Goal: Navigation & Orientation: Find specific page/section

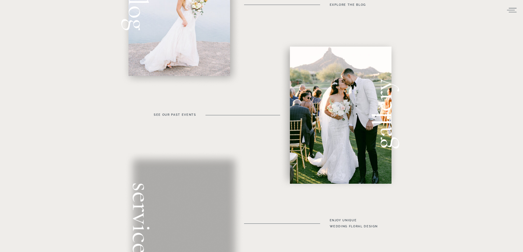
scroll to position [275, 0]
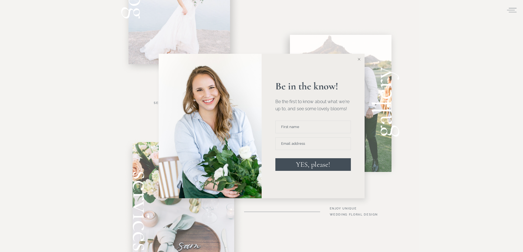
click at [361, 59] on button at bounding box center [359, 59] width 11 height 11
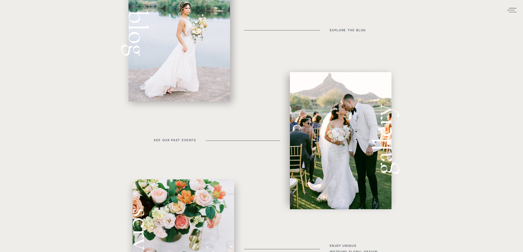
scroll to position [230, 0]
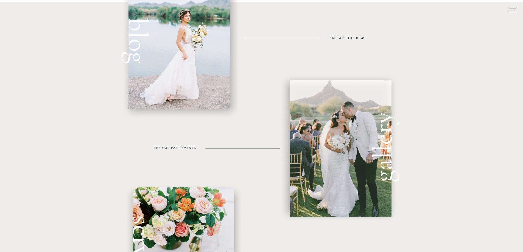
click at [313, 152] on div at bounding box center [341, 148] width 102 height 137
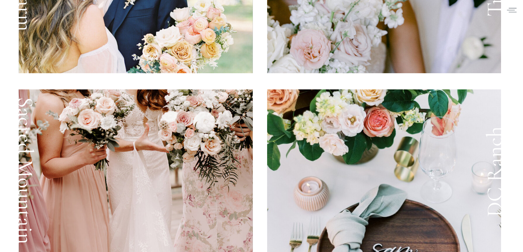
scroll to position [879, 0]
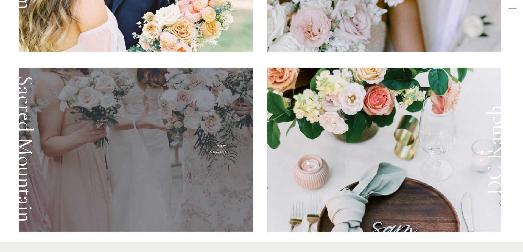
click at [150, 166] on div at bounding box center [136, 150] width 234 height 165
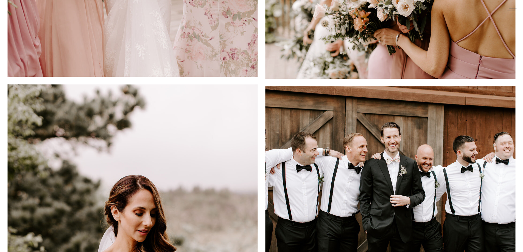
scroll to position [2605, 0]
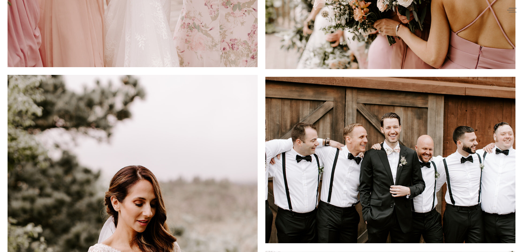
scroll to position [879, 0]
